Goal: Understand process/instructions

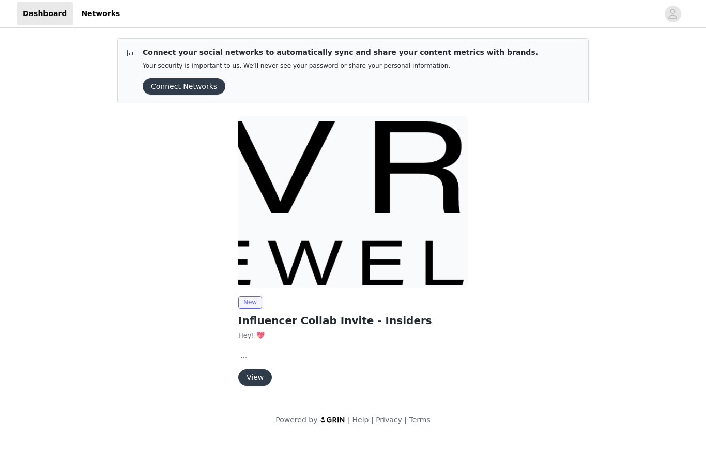
click at [250, 379] on button "View" at bounding box center [255, 377] width 34 height 17
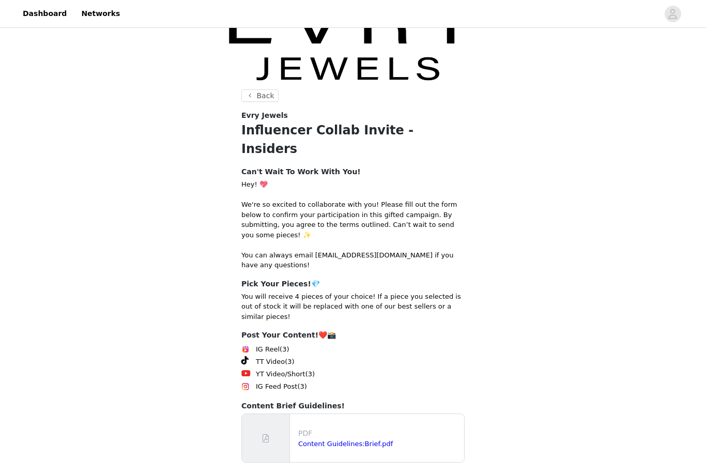
scroll to position [39, 0]
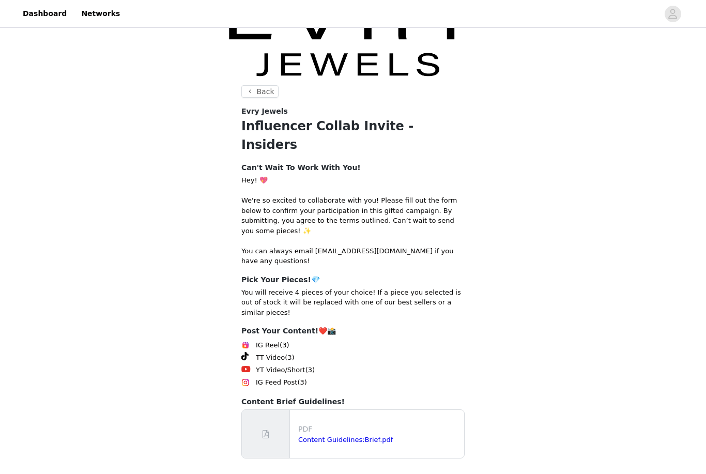
click at [359, 436] on link "Content Guidelines:Brief.pdf" at bounding box center [345, 440] width 95 height 8
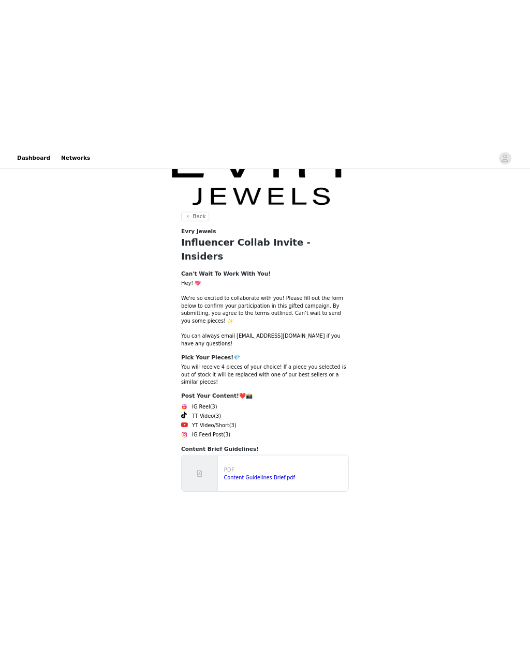
scroll to position [0, 0]
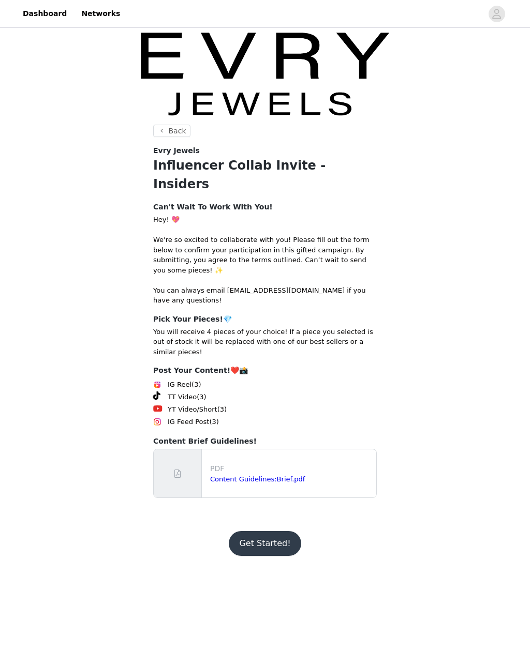
click at [264, 474] on button "Get Started!" at bounding box center [265, 543] width 72 height 25
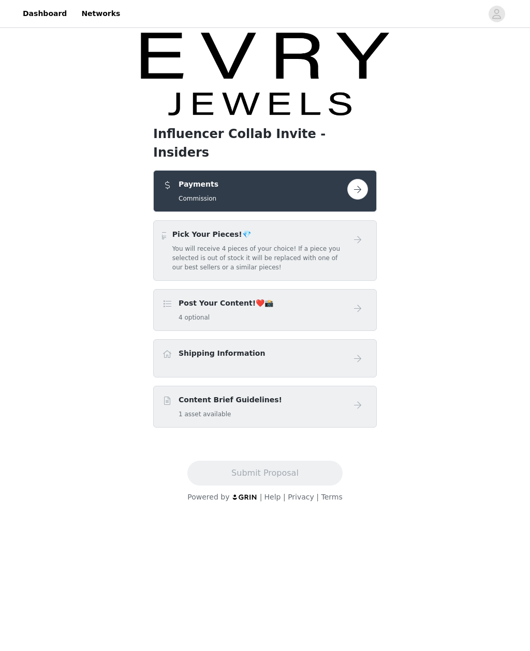
click at [366, 179] on button "button" at bounding box center [357, 189] width 21 height 21
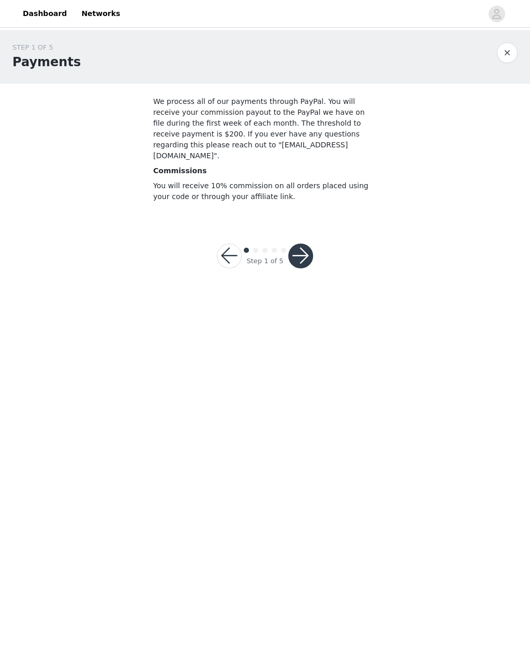
click at [302, 249] on button "button" at bounding box center [300, 256] width 25 height 25
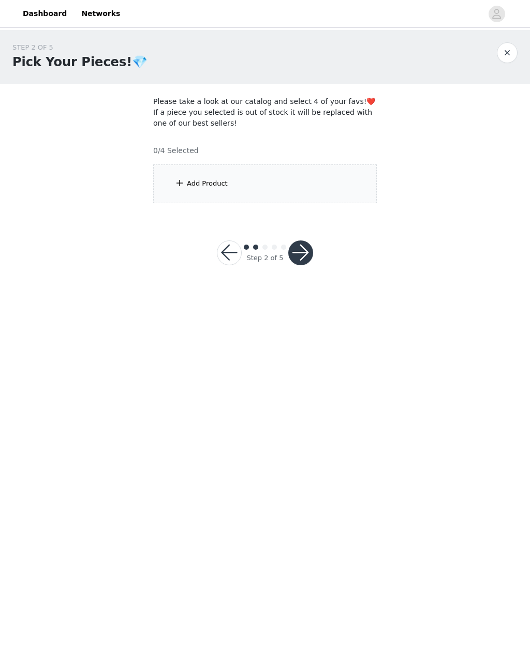
click at [510, 61] on button "button" at bounding box center [506, 52] width 21 height 21
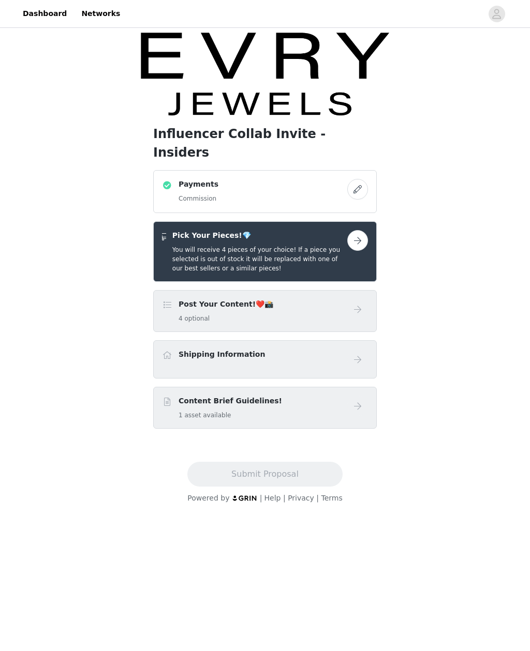
click at [354, 179] on button "button" at bounding box center [357, 189] width 21 height 21
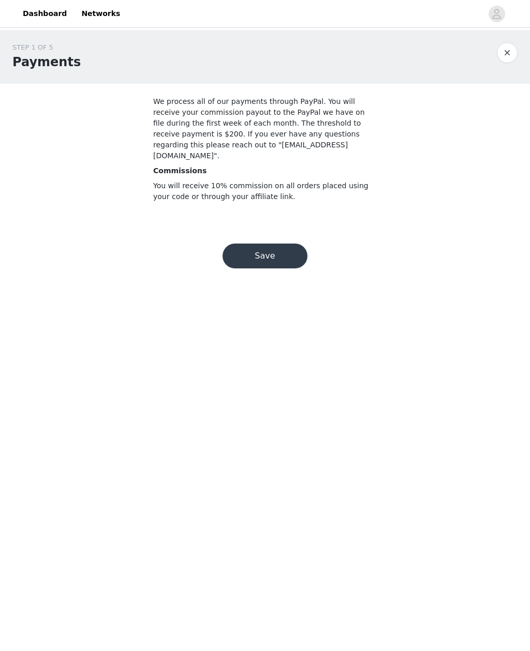
click at [504, 57] on button "button" at bounding box center [506, 52] width 21 height 21
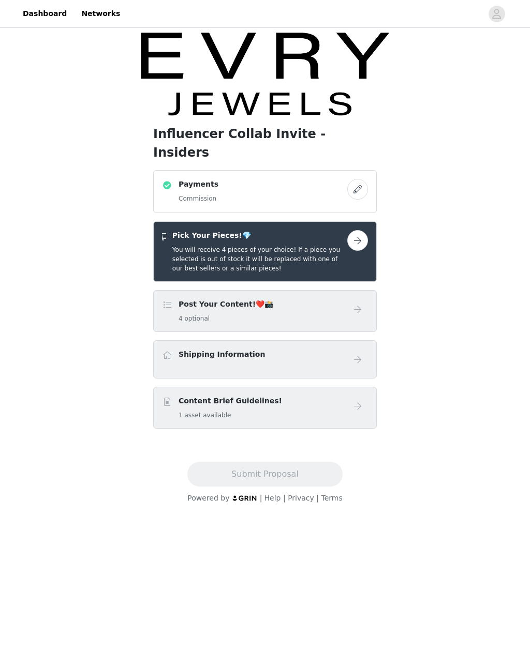
click at [333, 305] on div "Post Your Content!❤️📸 4 optional" at bounding box center [254, 311] width 185 height 24
click at [336, 299] on div "Post Your Content!❤️📸 4 optional" at bounding box center [254, 311] width 185 height 24
click at [347, 299] on link at bounding box center [357, 309] width 21 height 21
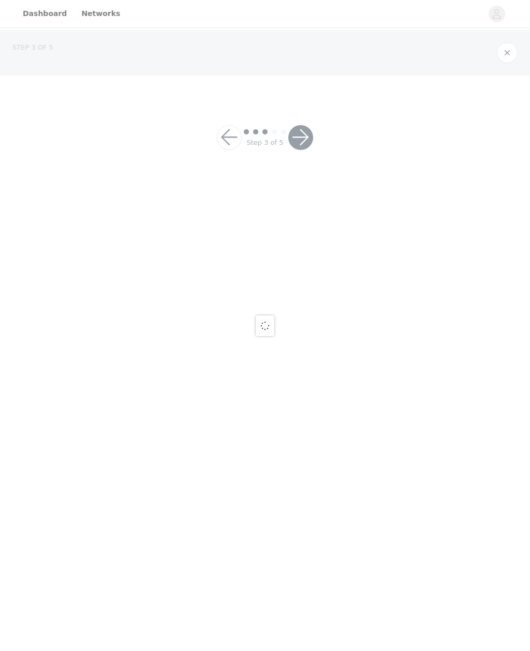
click at [366, 229] on div at bounding box center [265, 325] width 530 height 651
